Goal: Transaction & Acquisition: Purchase product/service

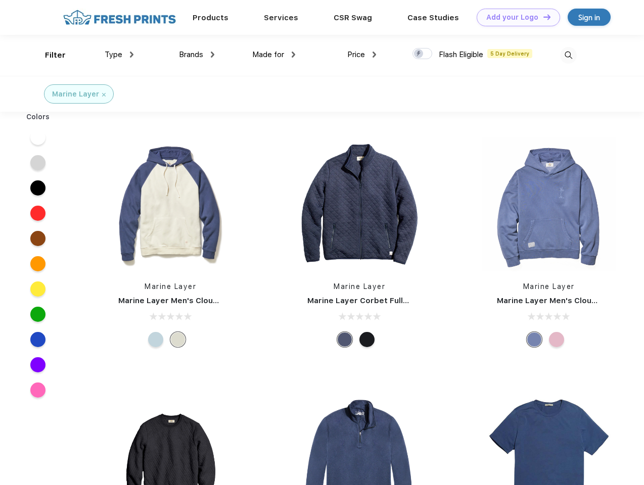
click at [514, 17] on link "Add your Logo Design Tool" at bounding box center [517, 18] width 83 height 18
click at [0, 0] on div "Design Tool" at bounding box center [0, 0] width 0 height 0
click at [542, 17] on link "Add your Logo Design Tool" at bounding box center [517, 18] width 83 height 18
click at [48, 55] on div "Filter" at bounding box center [55, 56] width 21 height 12
click at [119, 55] on span "Type" at bounding box center [114, 54] width 18 height 9
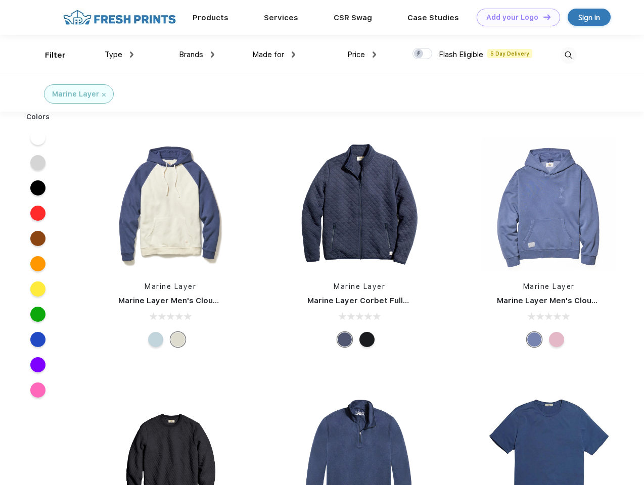
click at [197, 55] on span "Brands" at bounding box center [191, 54] width 24 height 9
click at [274, 55] on span "Made for" at bounding box center [268, 54] width 32 height 9
click at [362, 55] on span "Price" at bounding box center [356, 54] width 18 height 9
click at [422, 54] on div at bounding box center [422, 53] width 20 height 11
click at [419, 54] on input "checkbox" at bounding box center [415, 50] width 7 height 7
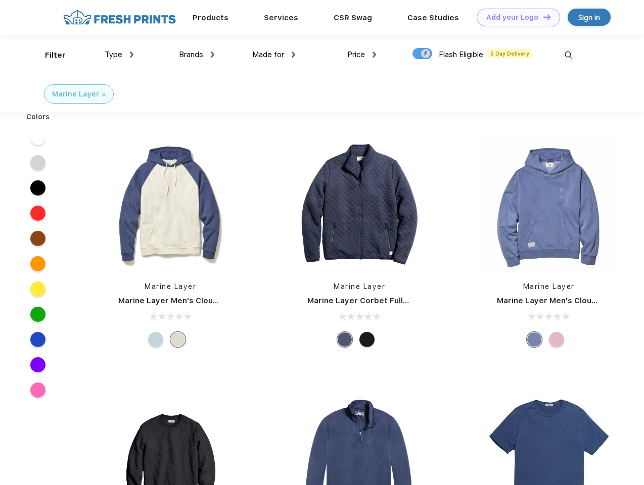
click at [568, 55] on img at bounding box center [568, 55] width 17 height 17
